Goal: Ask a question

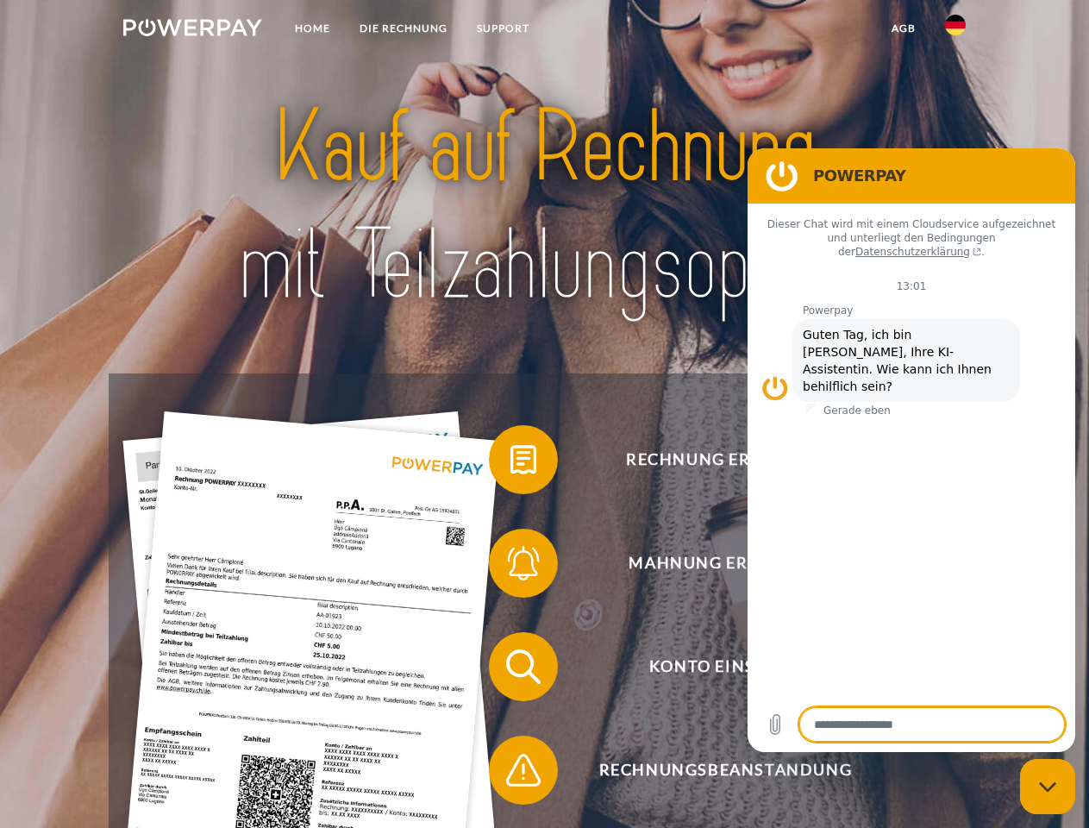
click at [192, 30] on img at bounding box center [192, 27] width 139 height 17
click at [956, 30] on img at bounding box center [955, 25] width 21 height 21
click at [903, 28] on link "agb" at bounding box center [903, 28] width 53 height 31
click at [511, 463] on span at bounding box center [497, 460] width 86 height 86
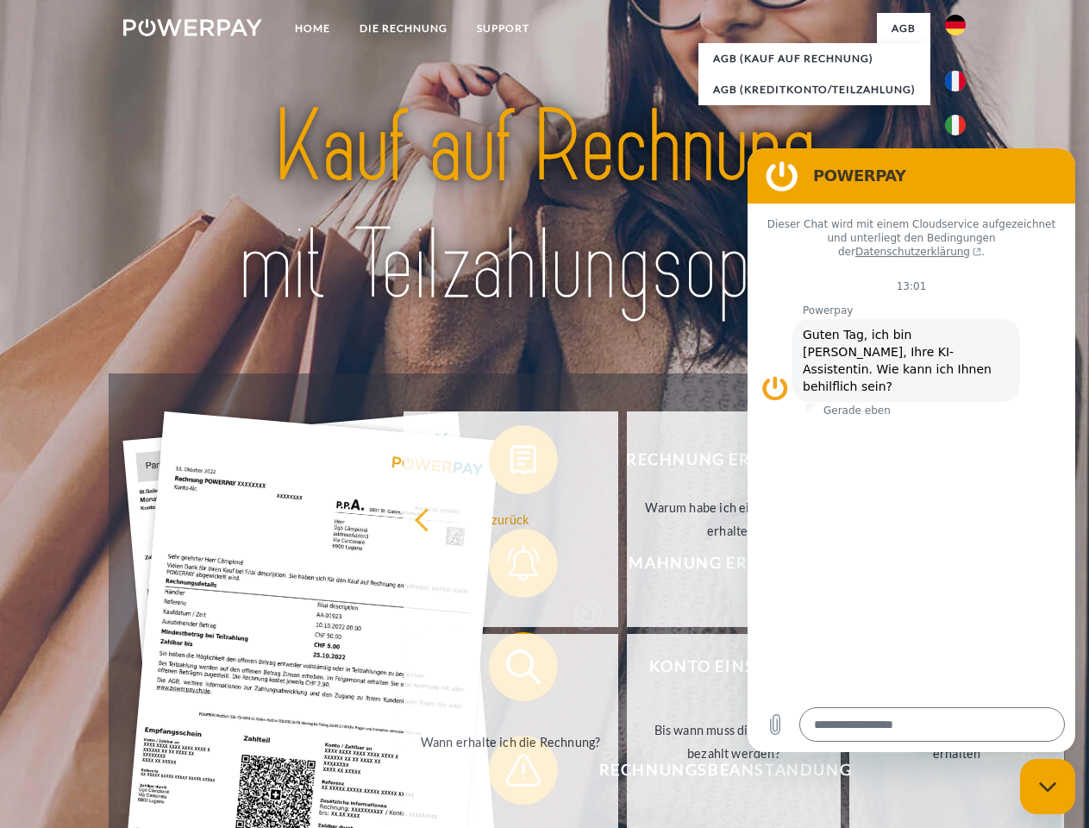
click at [511, 567] on div "Rechnung erhalten? Mahnung erhalten? Konto einsehen" at bounding box center [544, 718] width 871 height 690
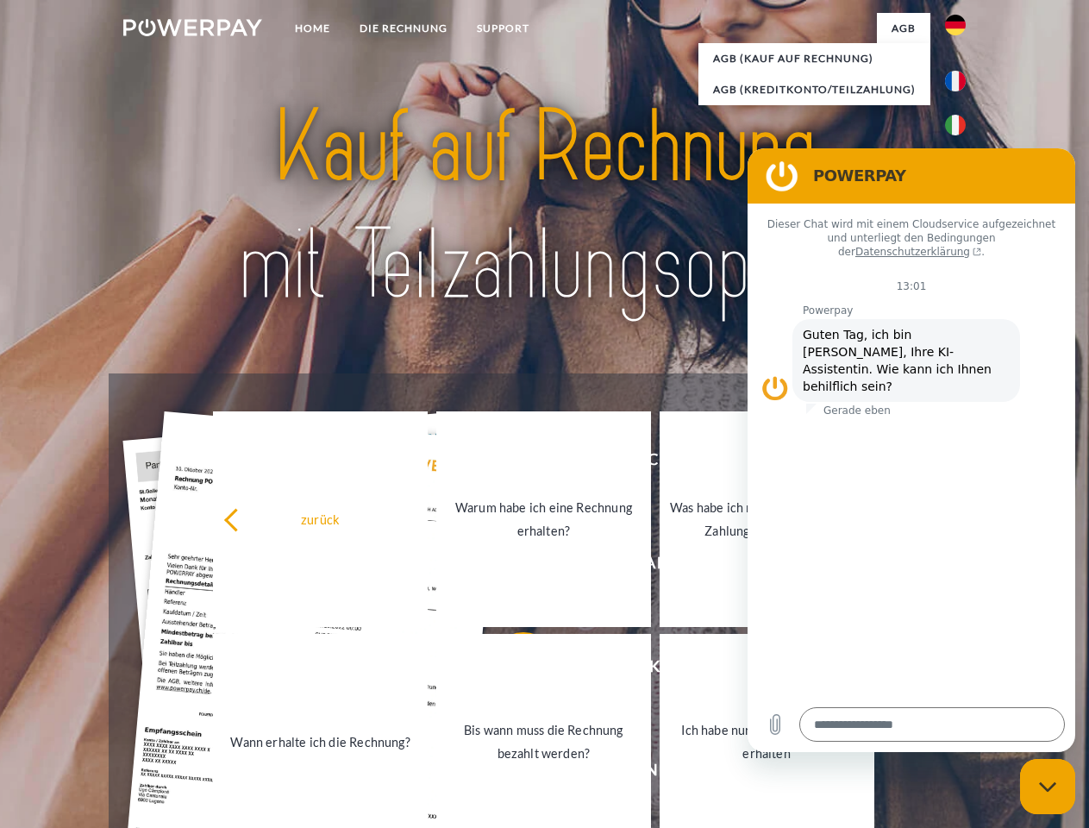
click at [511, 670] on link "Bis wann muss die Rechnung bezahlt werden?" at bounding box center [543, 742] width 215 height 216
click at [511, 774] on span at bounding box center [497, 770] width 86 height 86
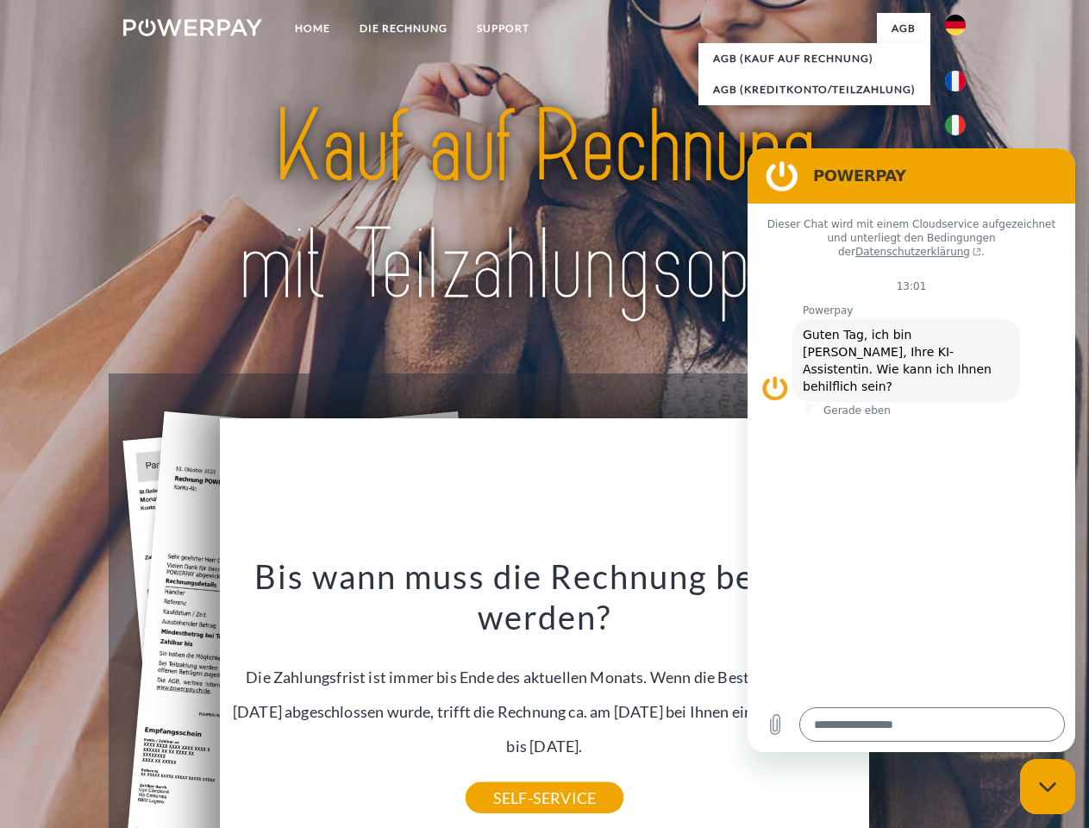
click at [1048, 786] on icon "Messaging-Fenster schließen" at bounding box center [1048, 786] width 18 height 11
type textarea "*"
